Goal: Information Seeking & Learning: Learn about a topic

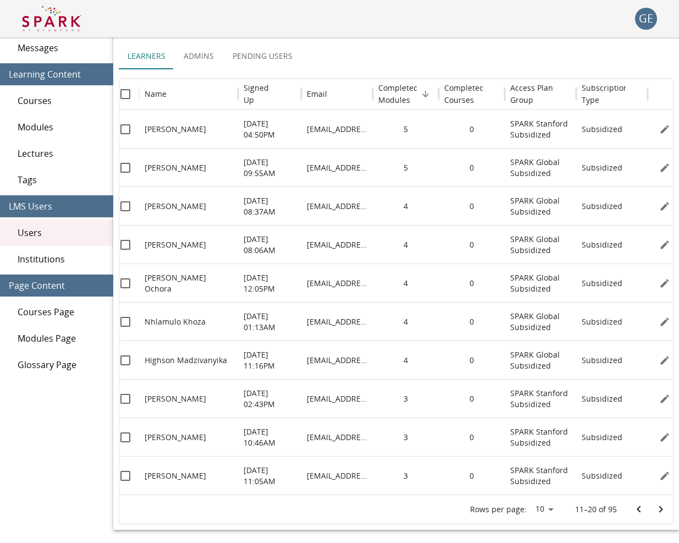
scroll to position [73, 0]
click at [643, 507] on icon "Go to previous page" at bounding box center [638, 508] width 13 height 13
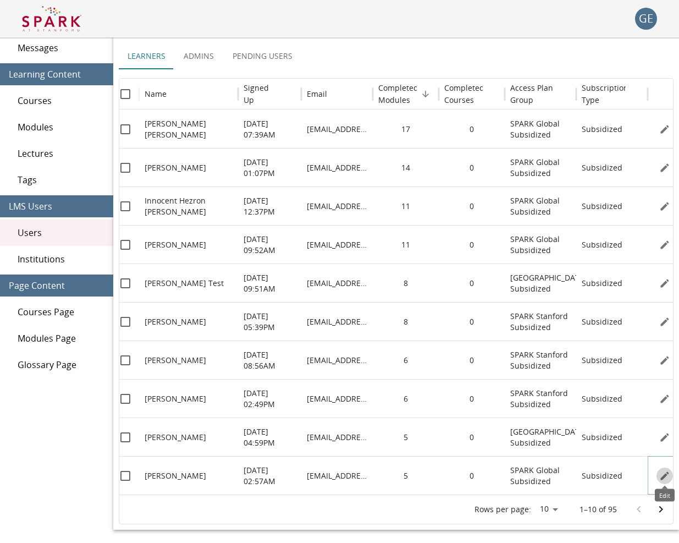
click at [660, 471] on icon "Edit" at bounding box center [664, 475] width 11 height 11
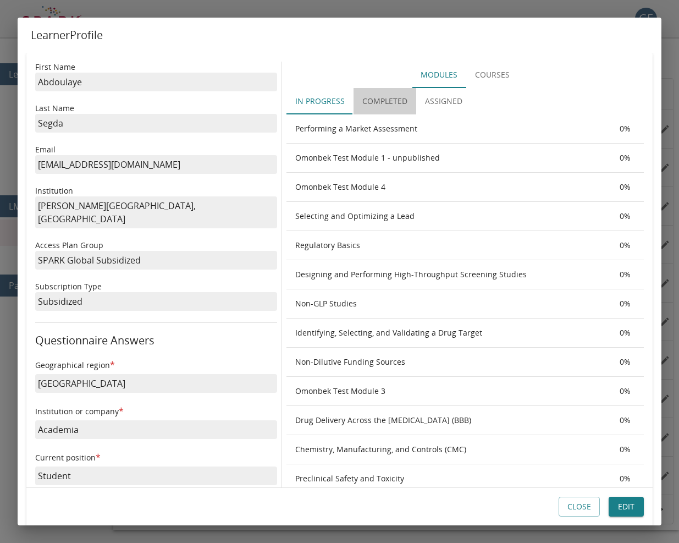
click at [379, 101] on button "Completed" at bounding box center [385, 101] width 63 height 26
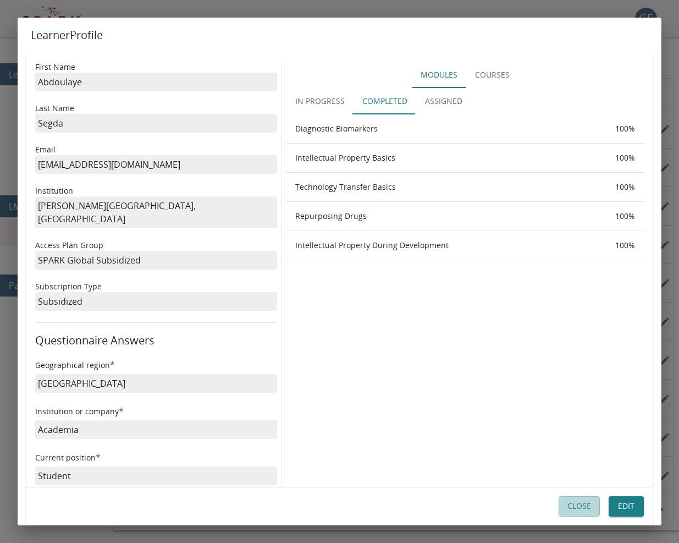
click at [584, 501] on button "Close" at bounding box center [579, 506] width 41 height 20
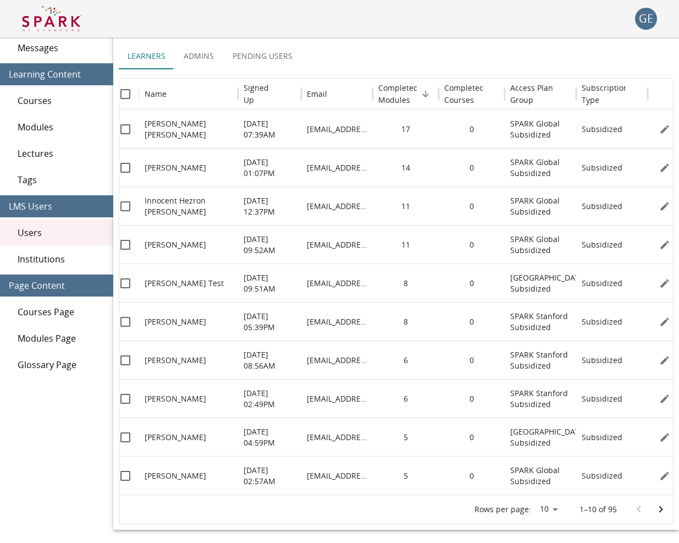
click at [67, 144] on div "Lectures" at bounding box center [56, 153] width 113 height 26
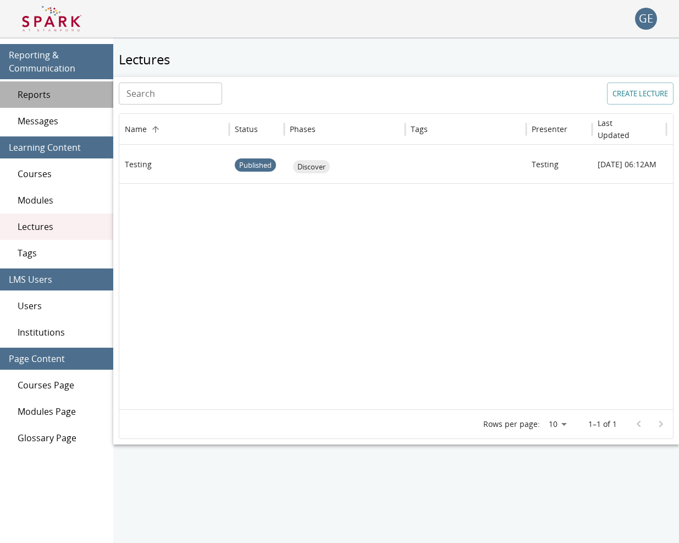
click at [43, 97] on span "Reports" at bounding box center [61, 94] width 87 height 13
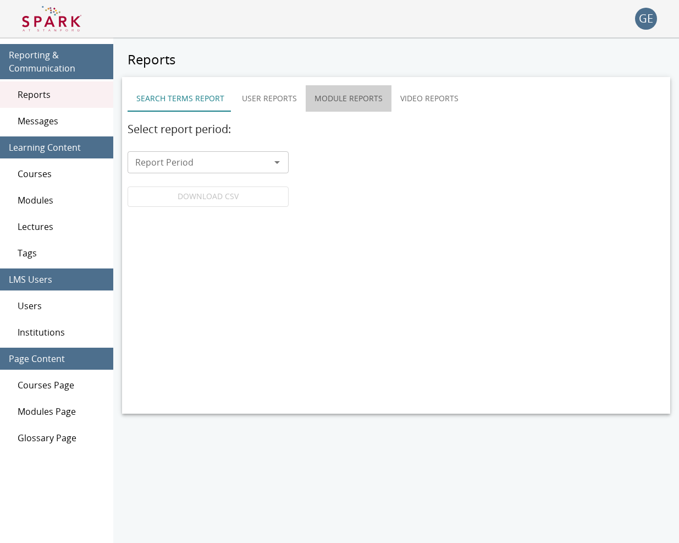
click at [326, 103] on button "Module Reports" at bounding box center [349, 98] width 86 height 26
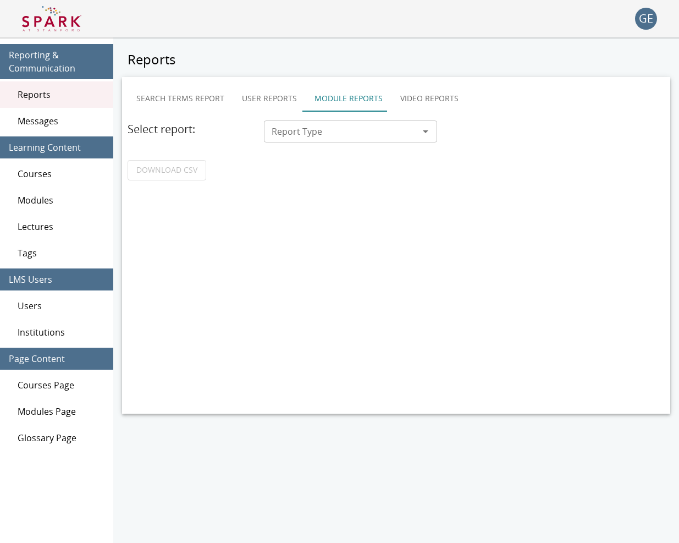
click at [310, 139] on div "Report Type" at bounding box center [350, 131] width 173 height 22
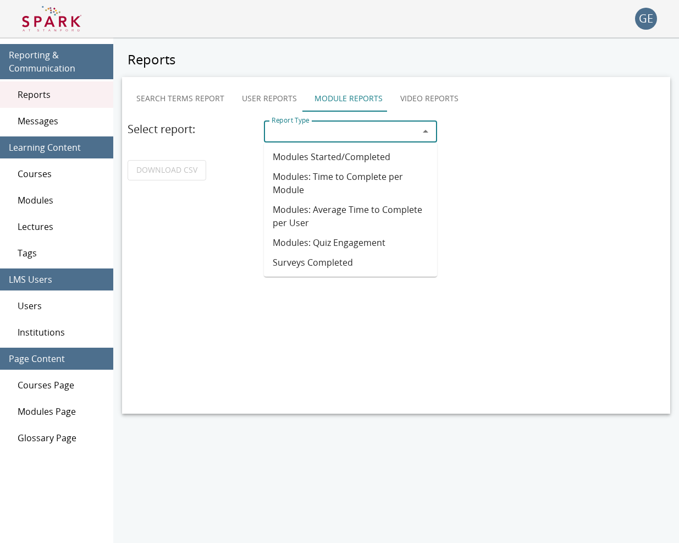
click at [335, 170] on li "Modules: Time to Complete per Module" at bounding box center [350, 183] width 173 height 33
type input "**********"
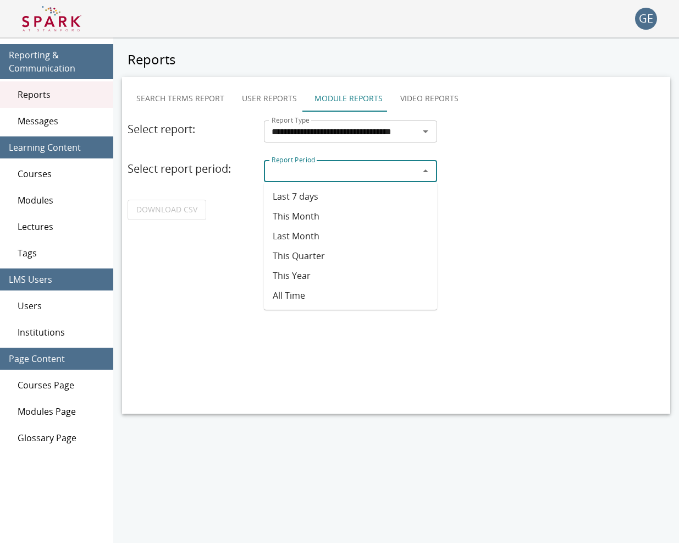
click at [332, 167] on input "Report Period" at bounding box center [341, 170] width 148 height 15
click at [296, 291] on li "All Time" at bounding box center [350, 295] width 173 height 20
type input "********"
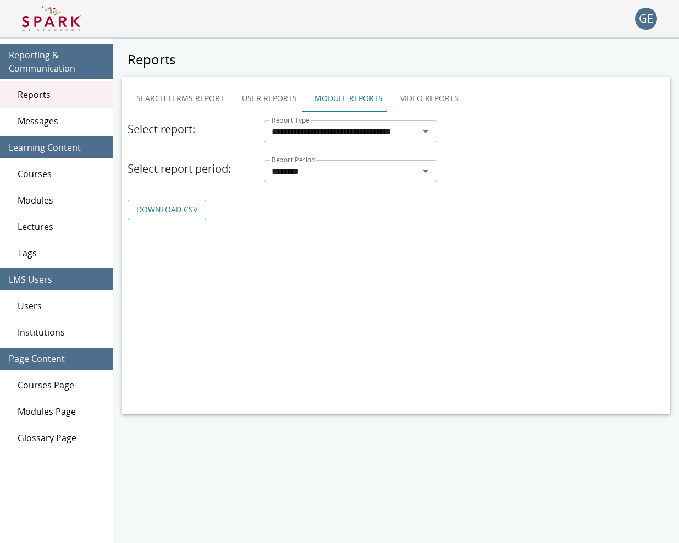
scroll to position [1, 0]
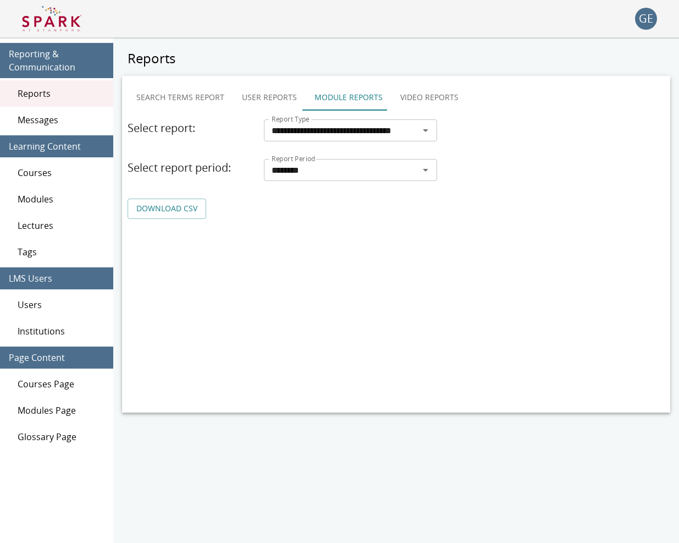
click at [180, 214] on link "DOWNLOAD CSV" at bounding box center [167, 208] width 79 height 20
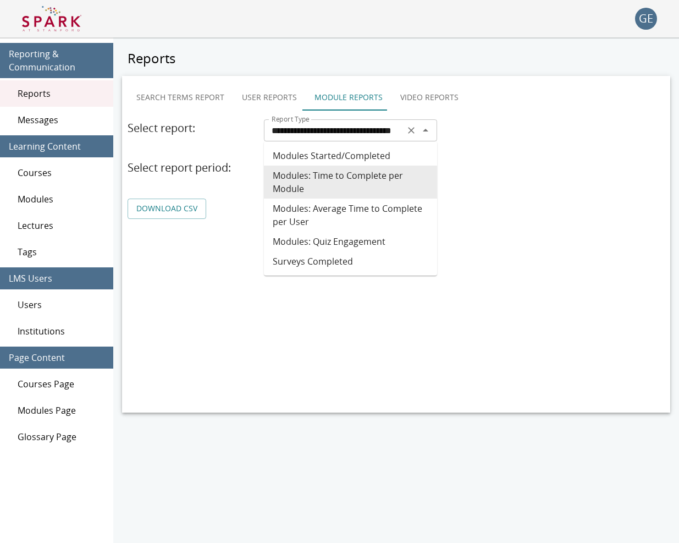
click at [340, 122] on div "**********" at bounding box center [350, 130] width 173 height 22
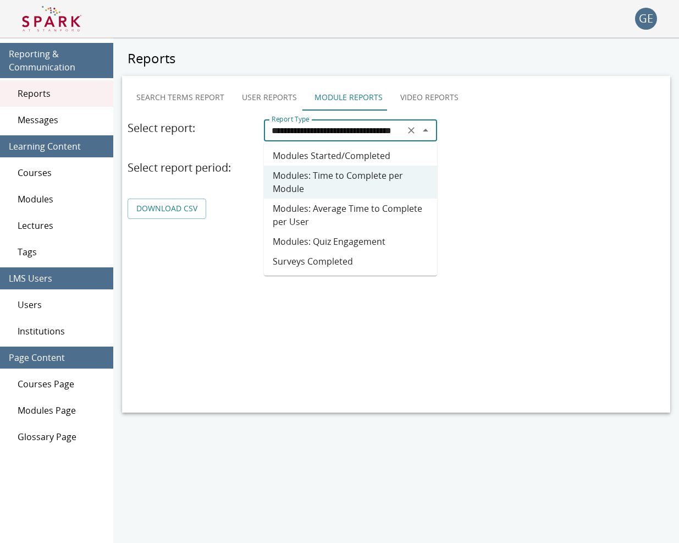
click at [350, 158] on li "Modules Started/Completed" at bounding box center [350, 156] width 173 height 20
type input "**********"
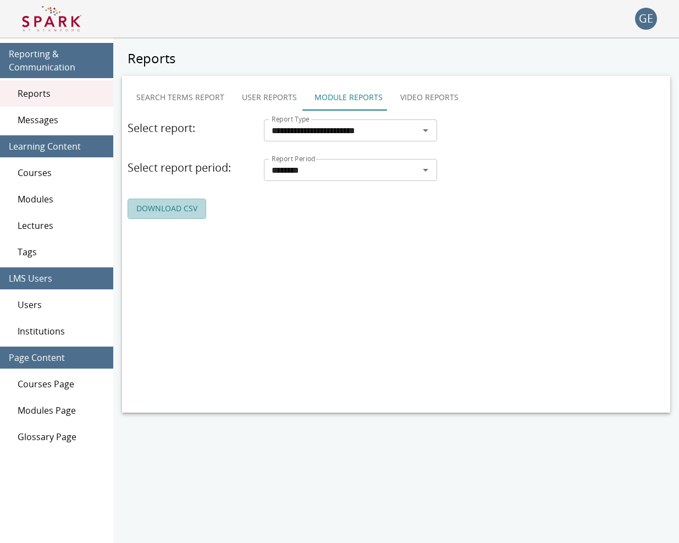
click at [172, 206] on link "DOWNLOAD CSV" at bounding box center [167, 208] width 79 height 20
click at [37, 300] on span "Users" at bounding box center [61, 304] width 87 height 13
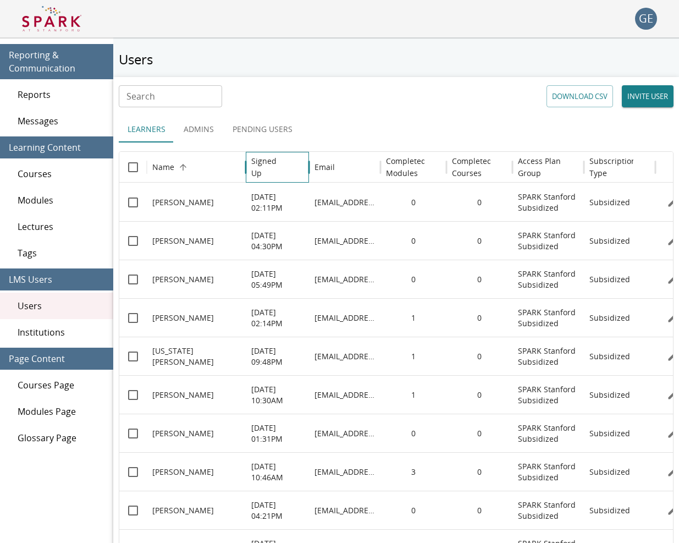
click at [279, 168] on h6 "Signed Up" at bounding box center [269, 167] width 36 height 24
click at [413, 173] on h6 "Completed Modules" at bounding box center [406, 167] width 40 height 24
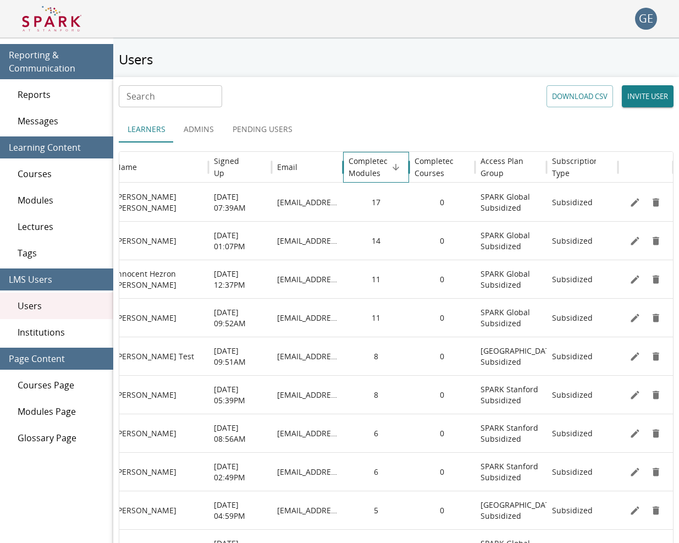
scroll to position [0, 37]
click at [635, 199] on icon "Edit" at bounding box center [634, 202] width 11 height 11
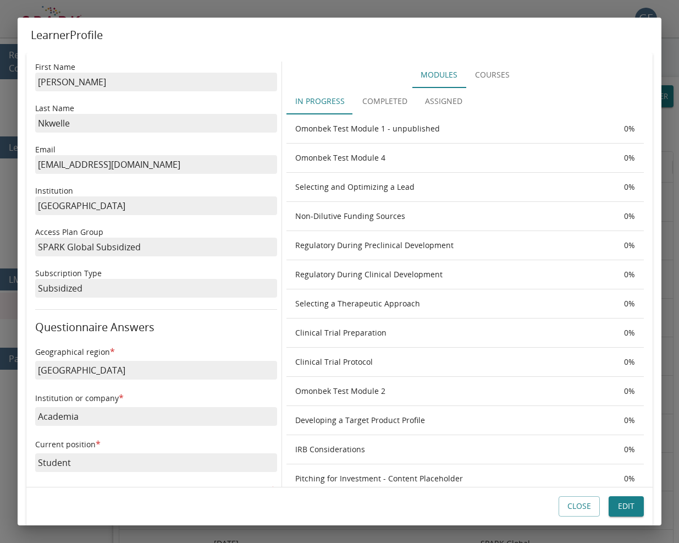
scroll to position [0, 0]
click at [390, 98] on button "Completed" at bounding box center [385, 101] width 63 height 26
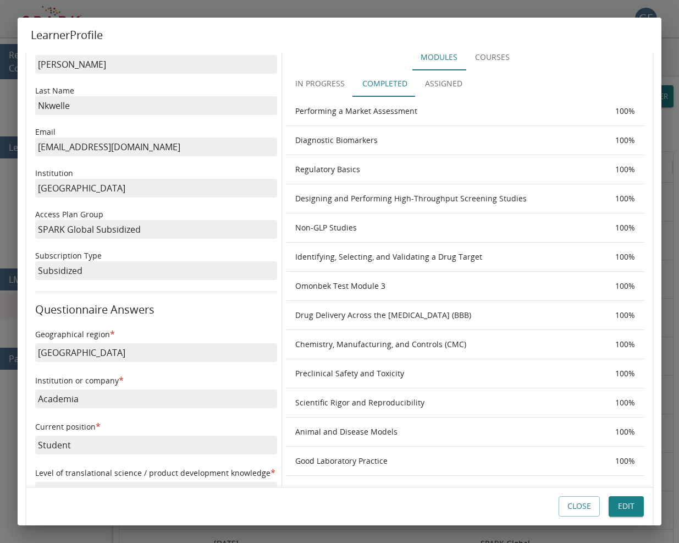
scroll to position [20, 0]
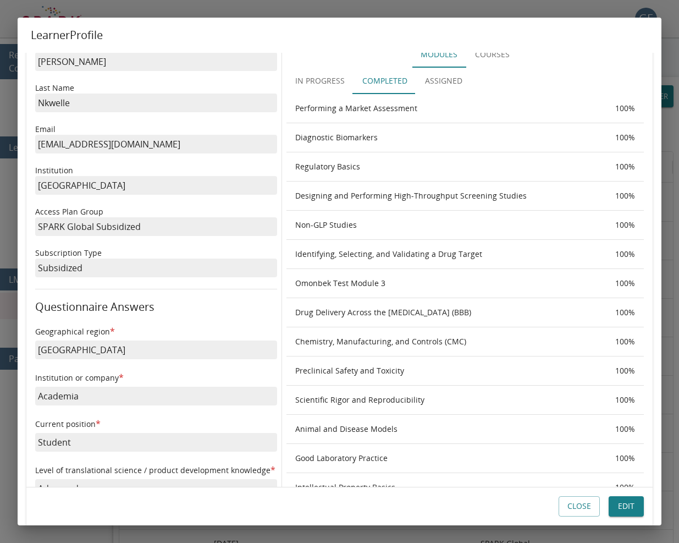
click at [329, 81] on button "In Progress" at bounding box center [319, 81] width 67 height 26
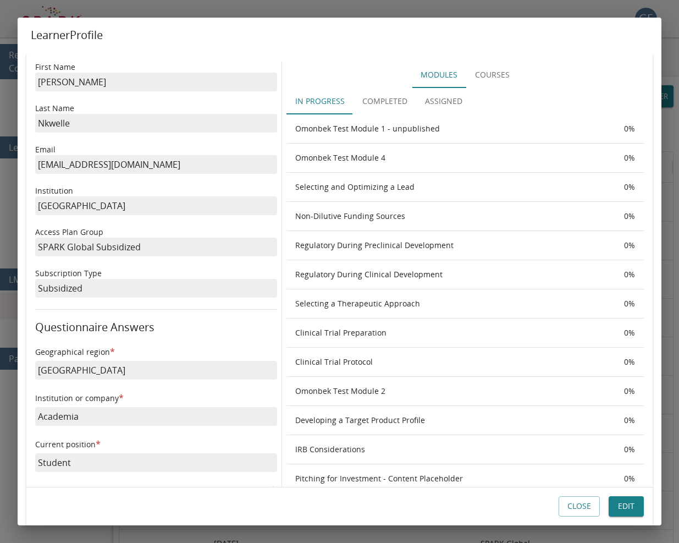
scroll to position [0, 0]
click at [570, 330] on th "Clinical Trial Preparation" at bounding box center [450, 332] width 329 height 29
click at [573, 513] on button "Close" at bounding box center [579, 506] width 41 height 20
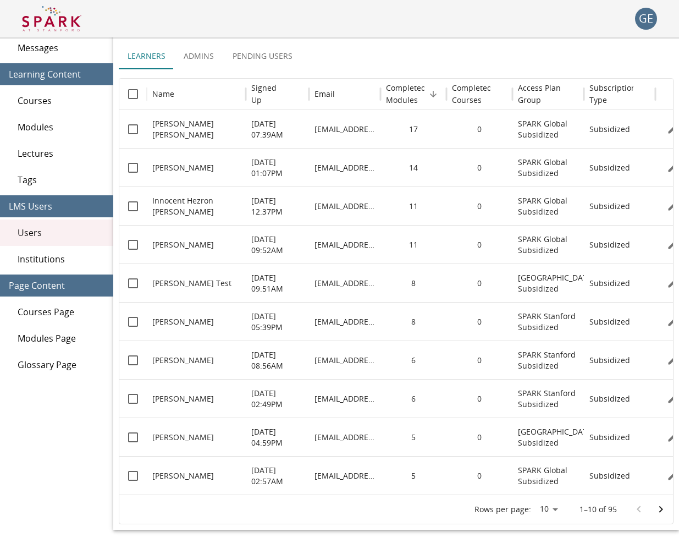
click at [662, 509] on icon "Go to next page" at bounding box center [661, 509] width 4 height 7
click at [81, 23] on img at bounding box center [51, 18] width 59 height 26
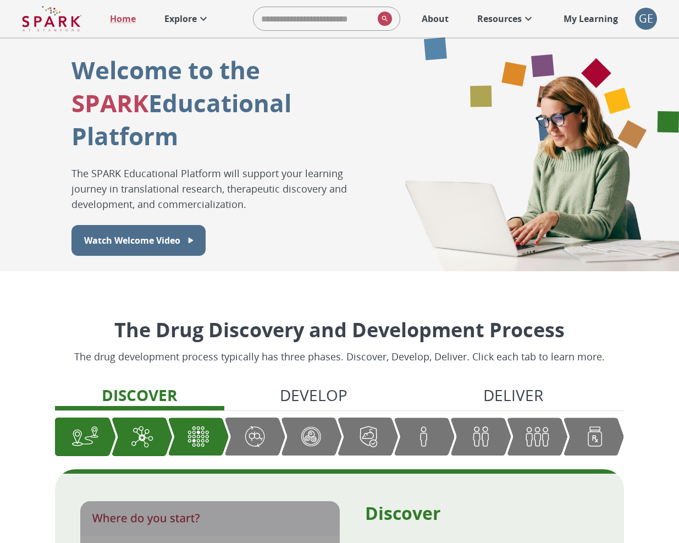
click at [181, 20] on p "Explore" at bounding box center [180, 18] width 32 height 13
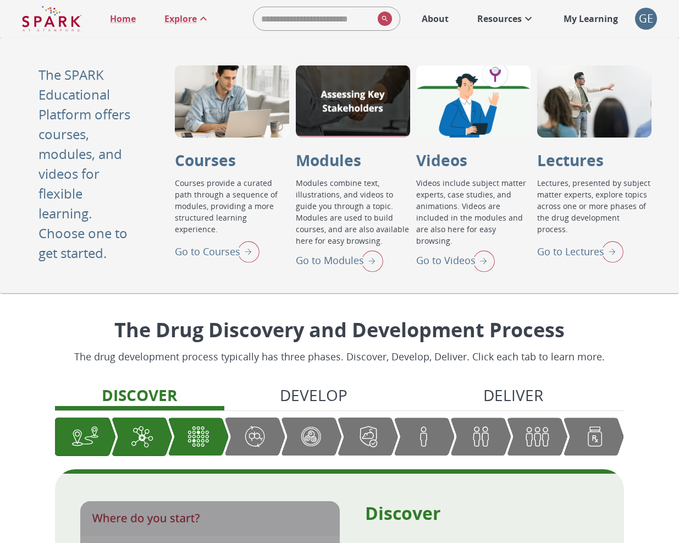
click at [315, 253] on p "Go to Modules" at bounding box center [330, 260] width 68 height 15
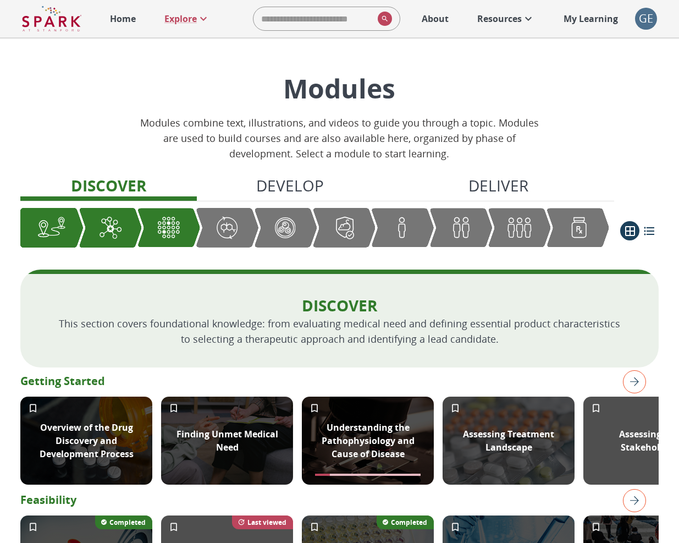
scroll to position [1, 0]
